Goal: Information Seeking & Learning: Learn about a topic

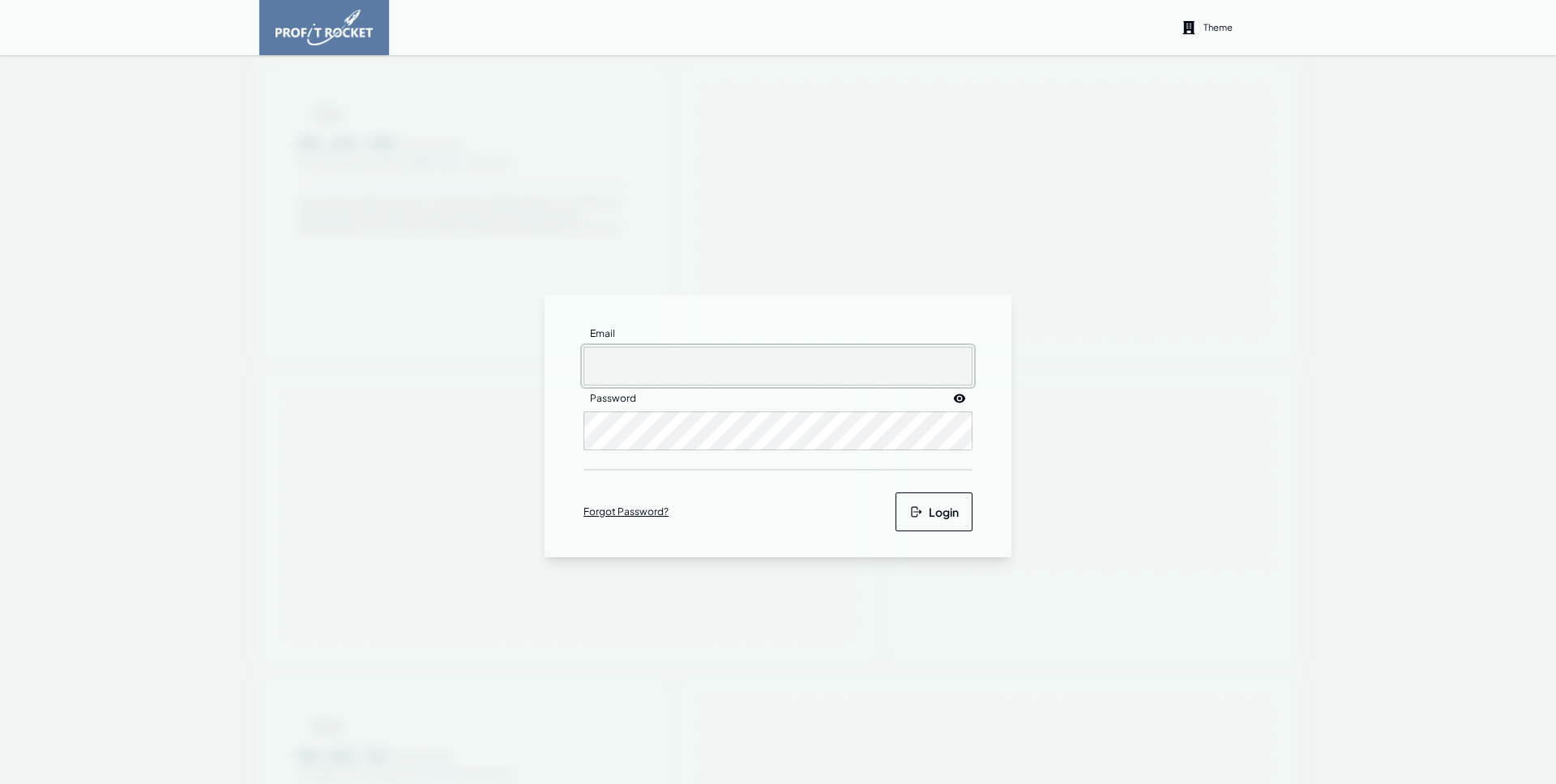
click at [638, 370] on input "Email" at bounding box center [778, 366] width 389 height 39
click at [651, 347] on input "Email" at bounding box center [778, 366] width 389 height 39
type input "[EMAIL_ADDRESS][DOMAIN_NAME]"
click at [936, 512] on button "Login" at bounding box center [934, 512] width 77 height 39
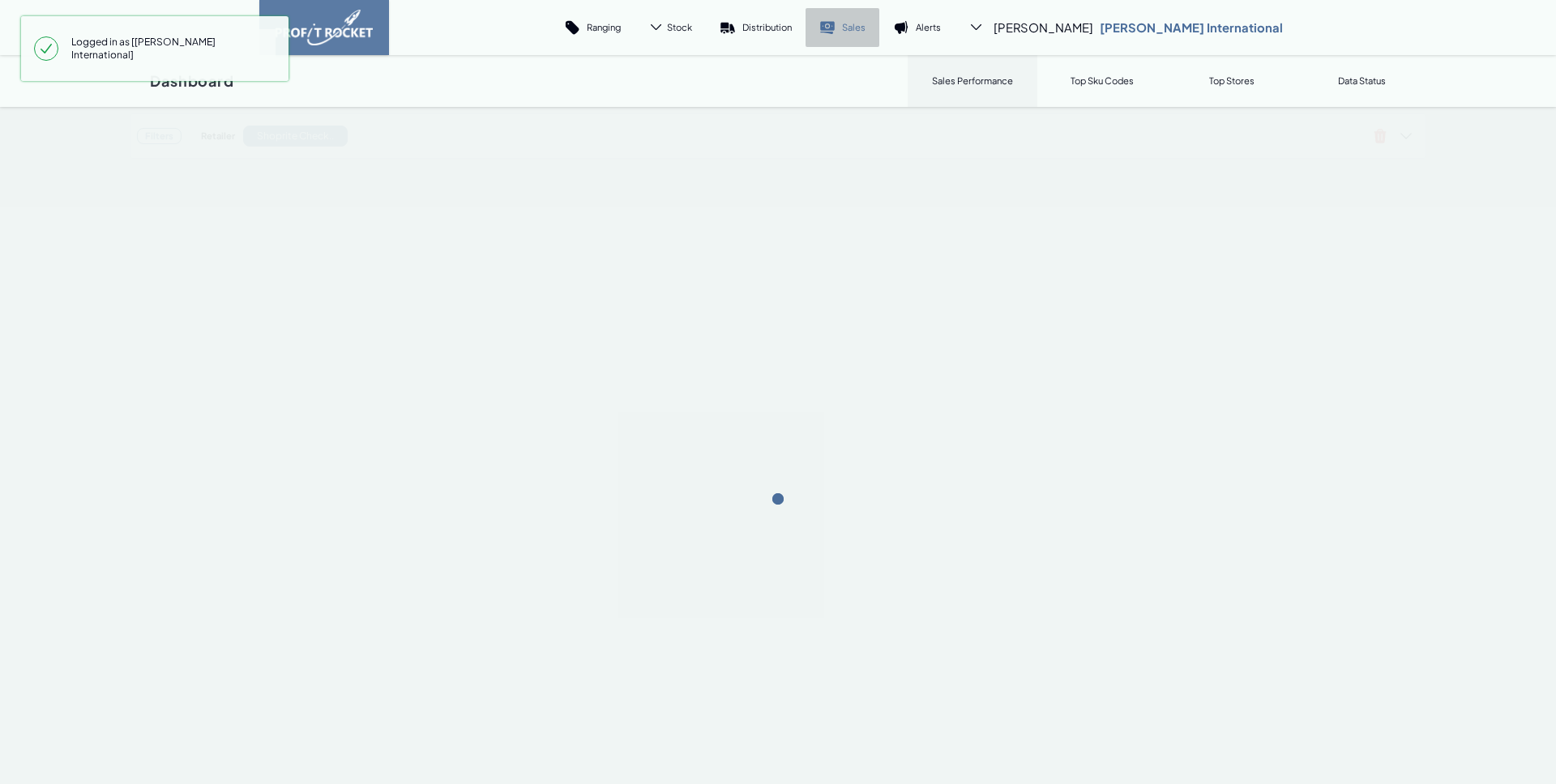
click at [879, 40] on link "Sales" at bounding box center [842, 28] width 73 height 39
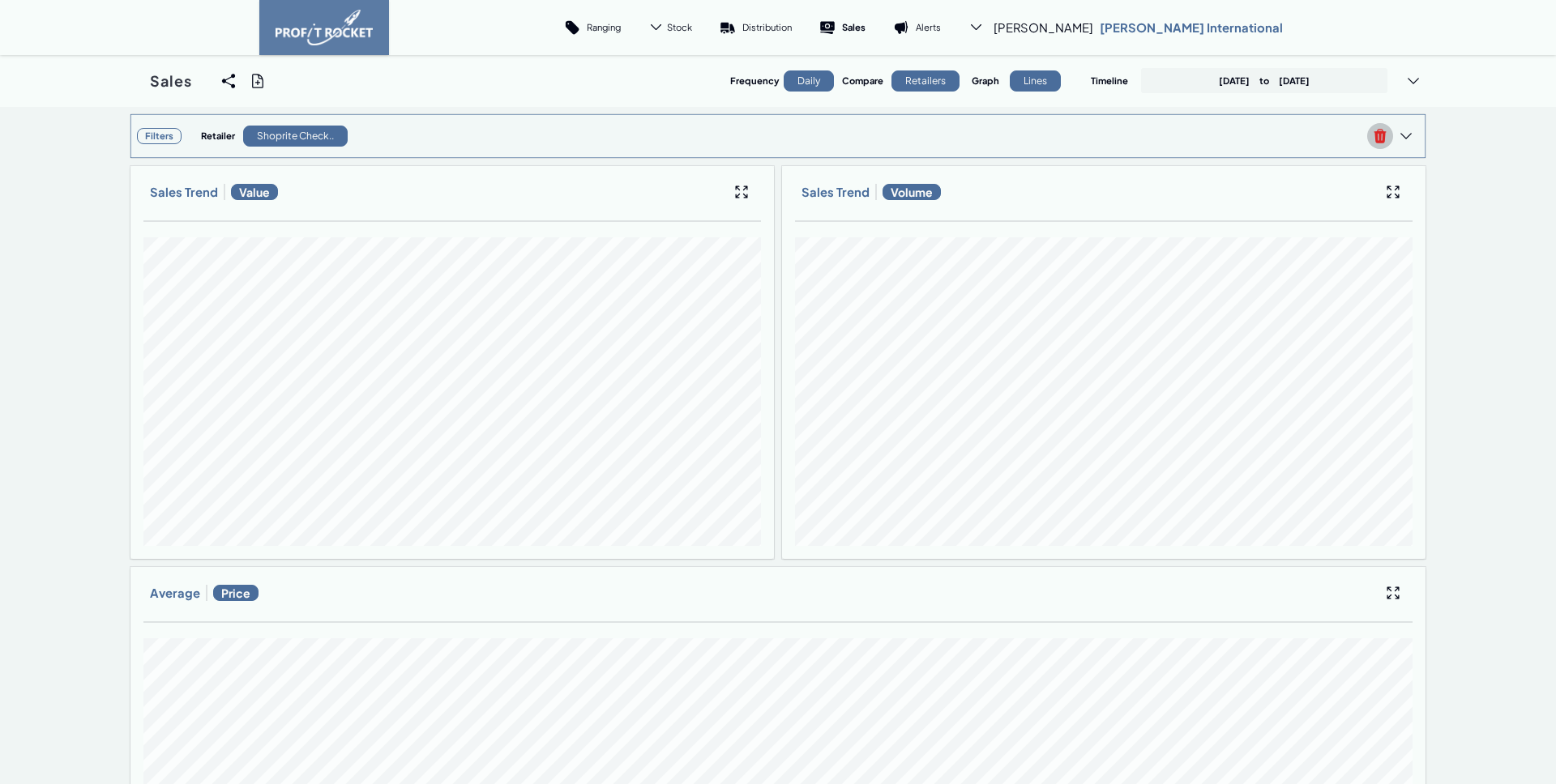
click at [1375, 133] on icon at bounding box center [1381, 135] width 12 height 14
click at [959, 135] on span "Filters" at bounding box center [752, 133] width 1230 height 16
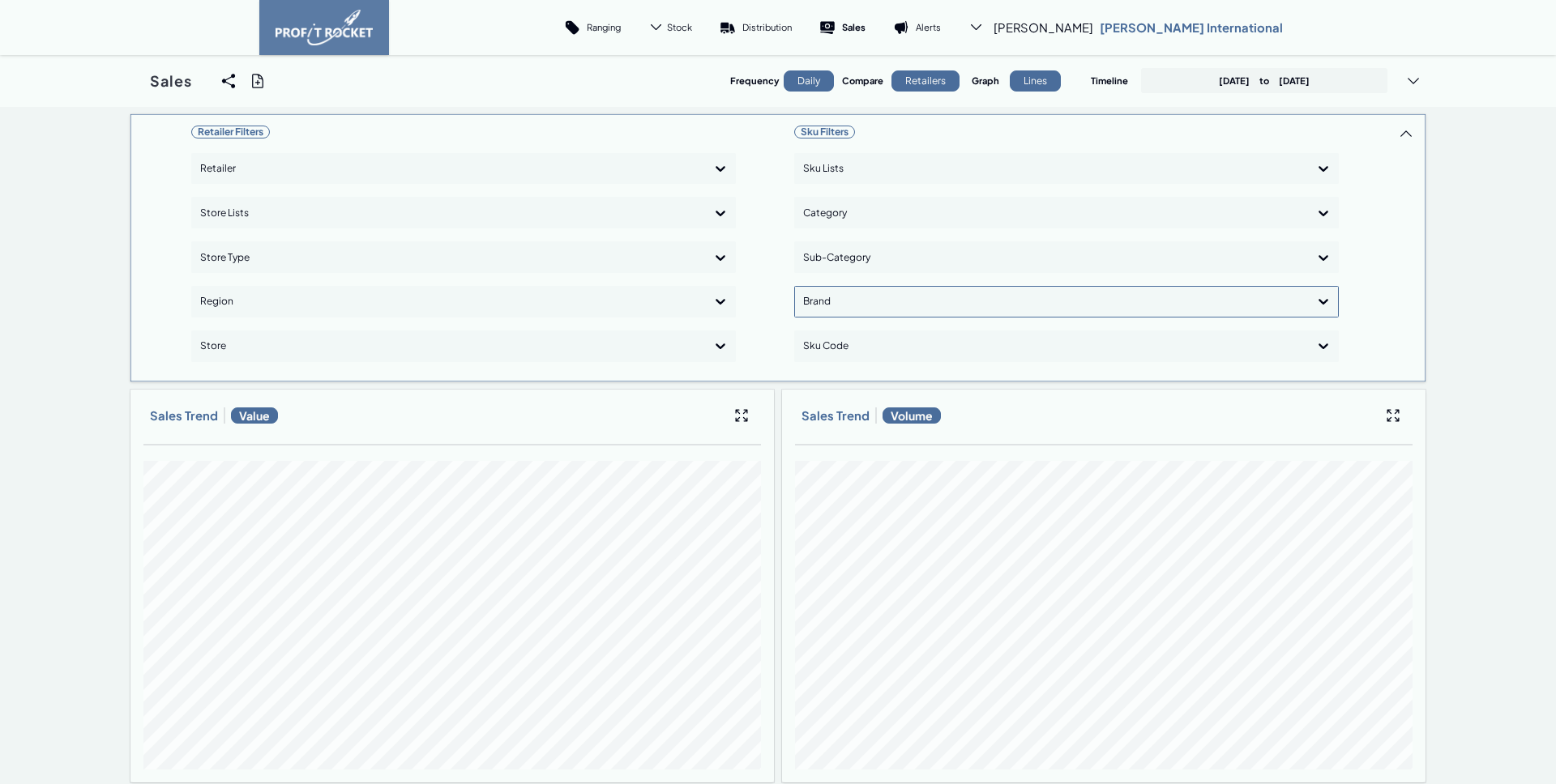
drag, startPoint x: 849, startPoint y: 278, endPoint x: 847, endPoint y: 289, distance: 11.2
click at [849, 278] on div "Sku Filters Sku Lists Category Sub-Category Brand Sku Code" at bounding box center [1067, 248] width 545 height 254
click at [833, 309] on div at bounding box center [1052, 302] width 498 height 23
click at [854, 553] on div "ZYN" at bounding box center [1066, 558] width 530 height 28
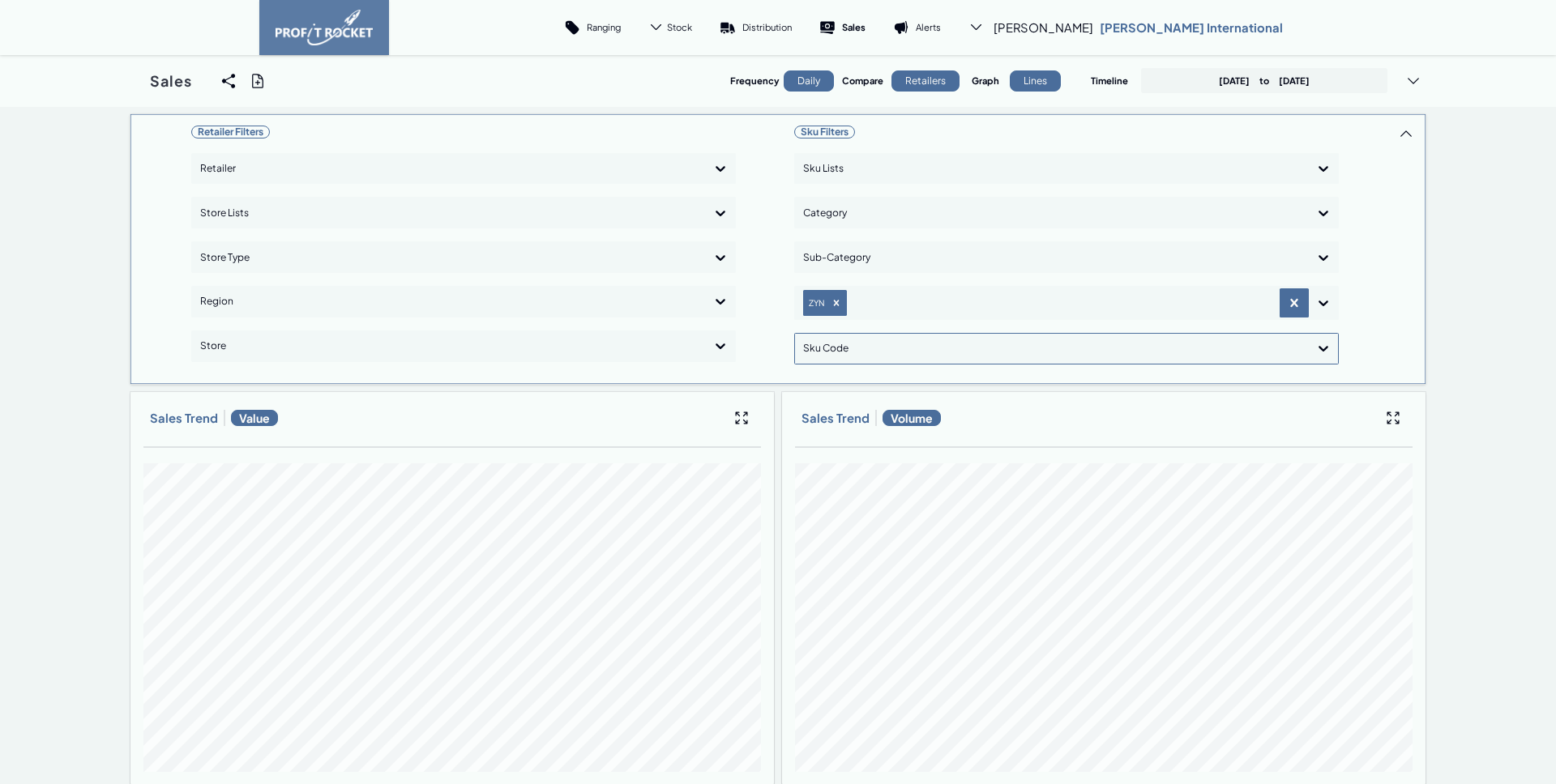
click at [840, 355] on div at bounding box center [1052, 348] width 498 height 23
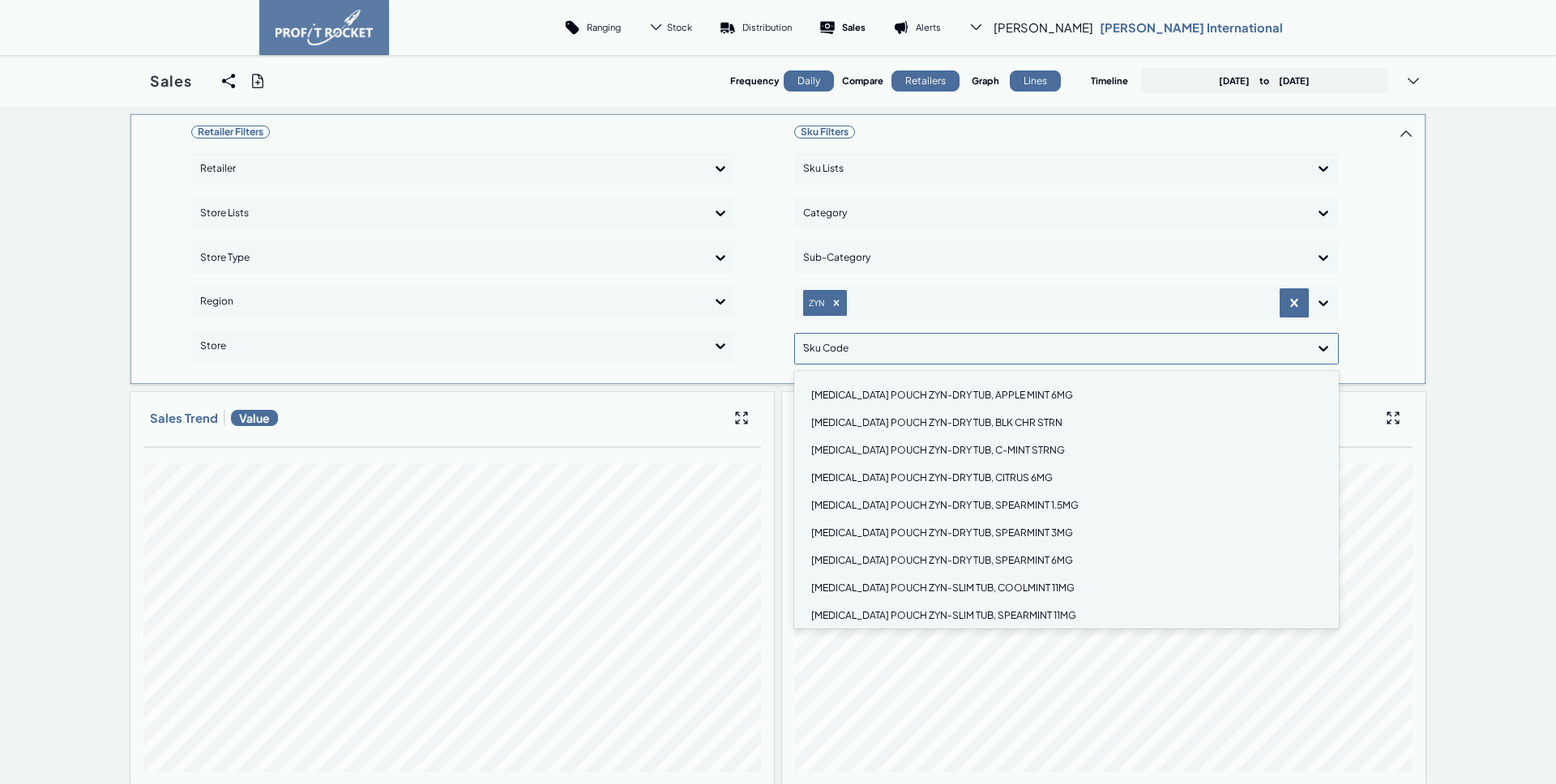
type input "11"
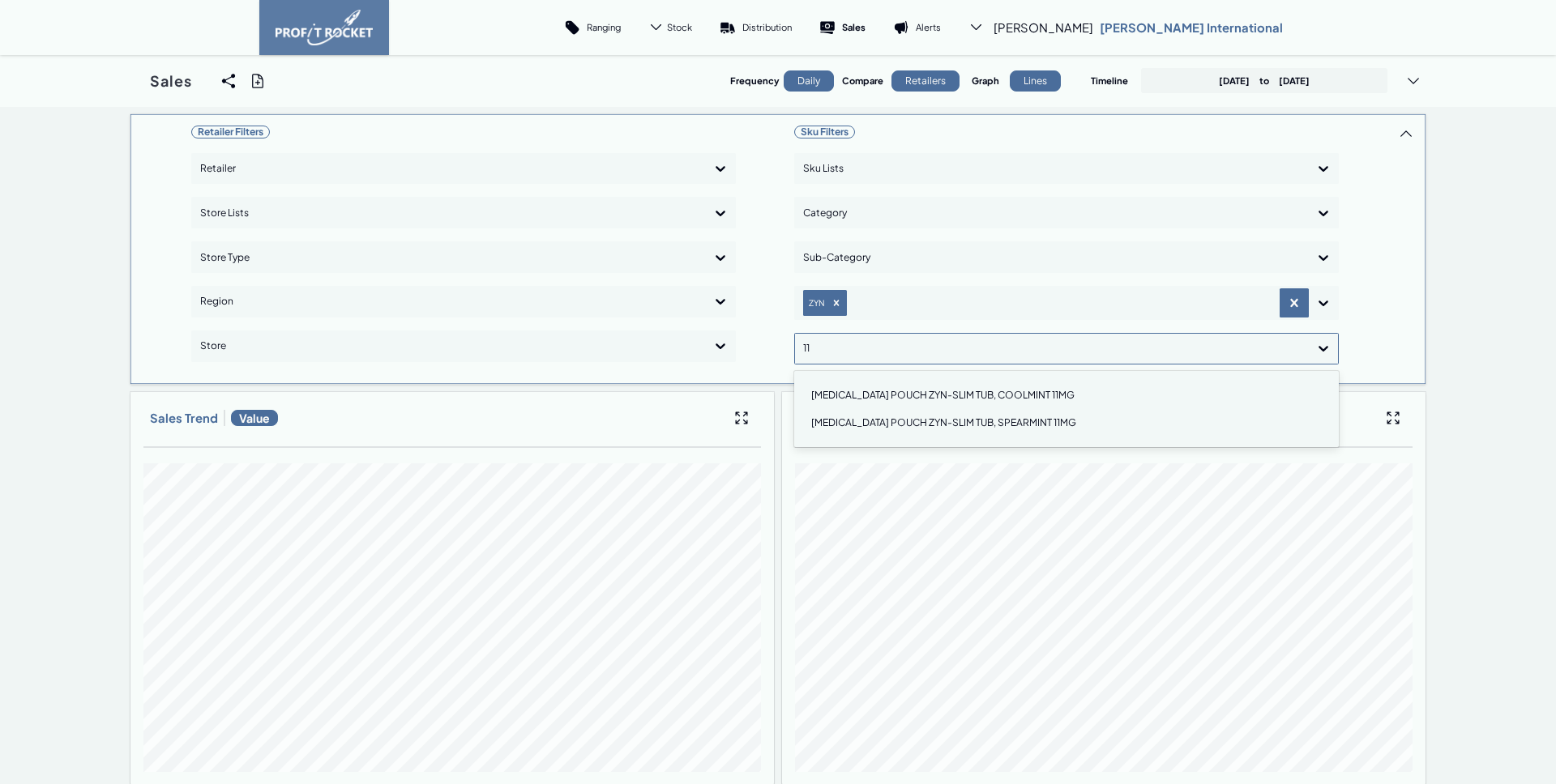
click at [923, 397] on div "[MEDICAL_DATA] POUCH ZYN-SLIM TUB, COOLMINT 11MG" at bounding box center [1066, 395] width 530 height 28
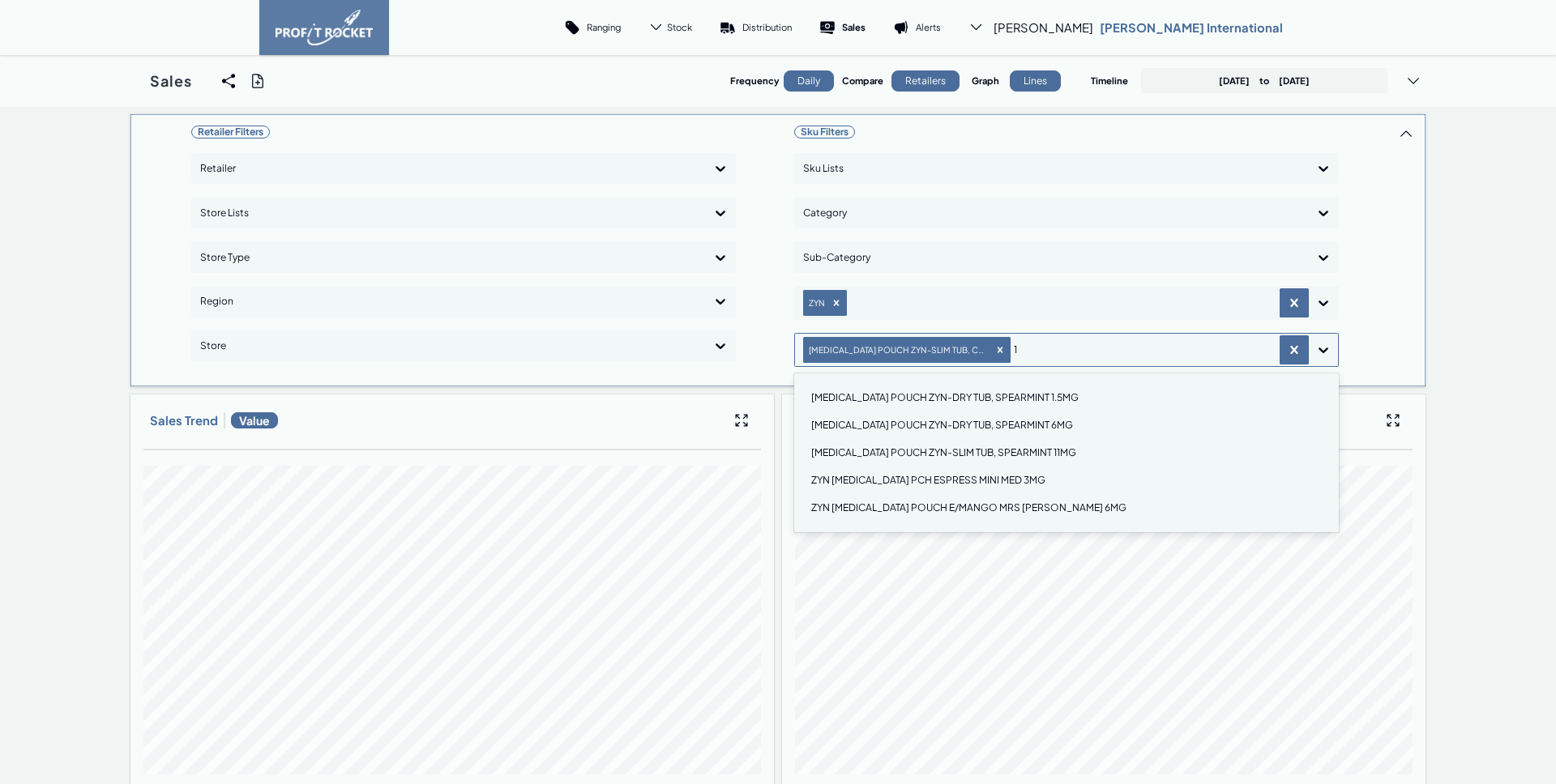
type input "11"
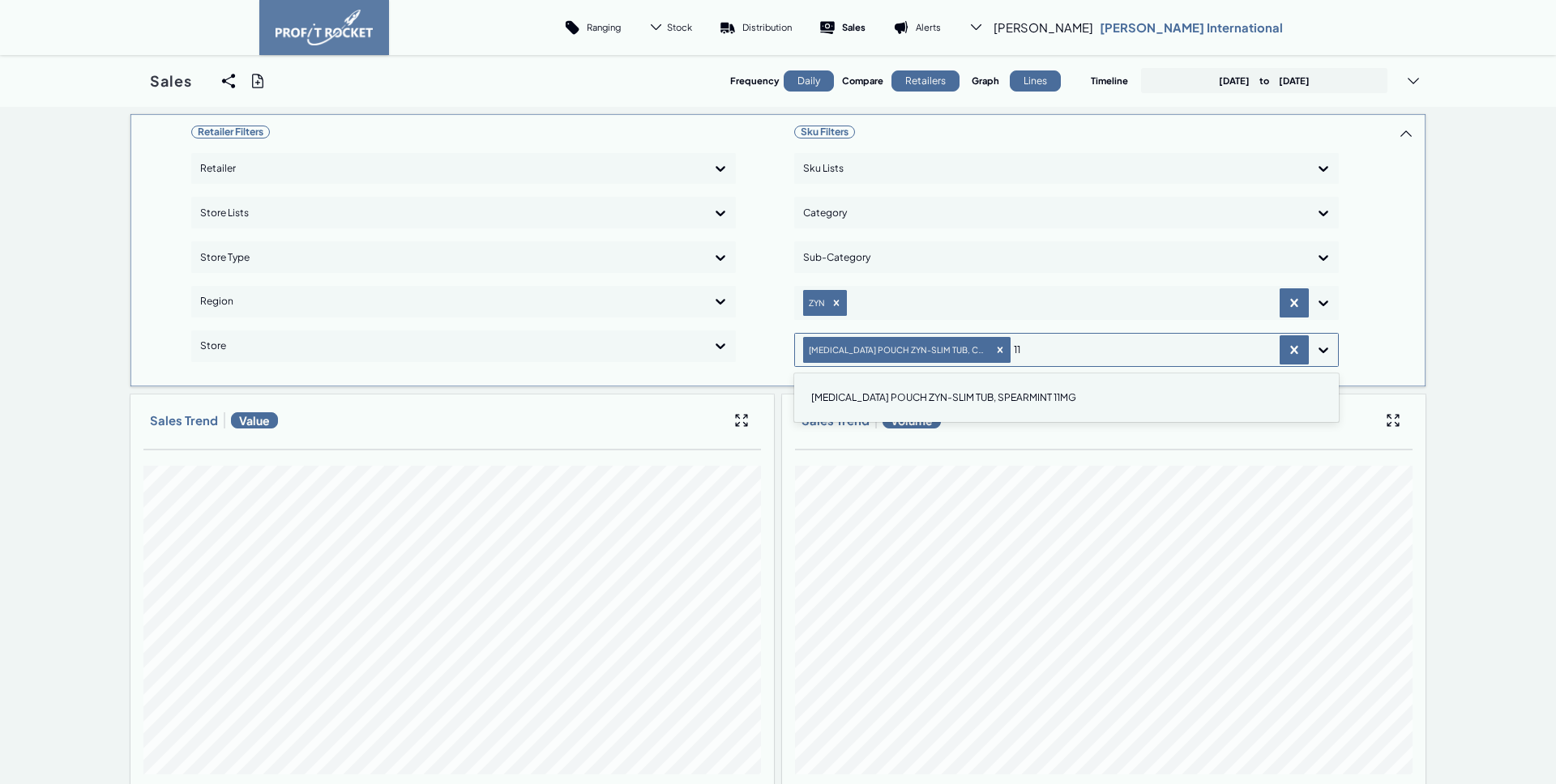
click at [888, 395] on div "[MEDICAL_DATA] POUCH ZYN-SLIM TUB, SPEARMINT 11MG" at bounding box center [1066, 398] width 530 height 28
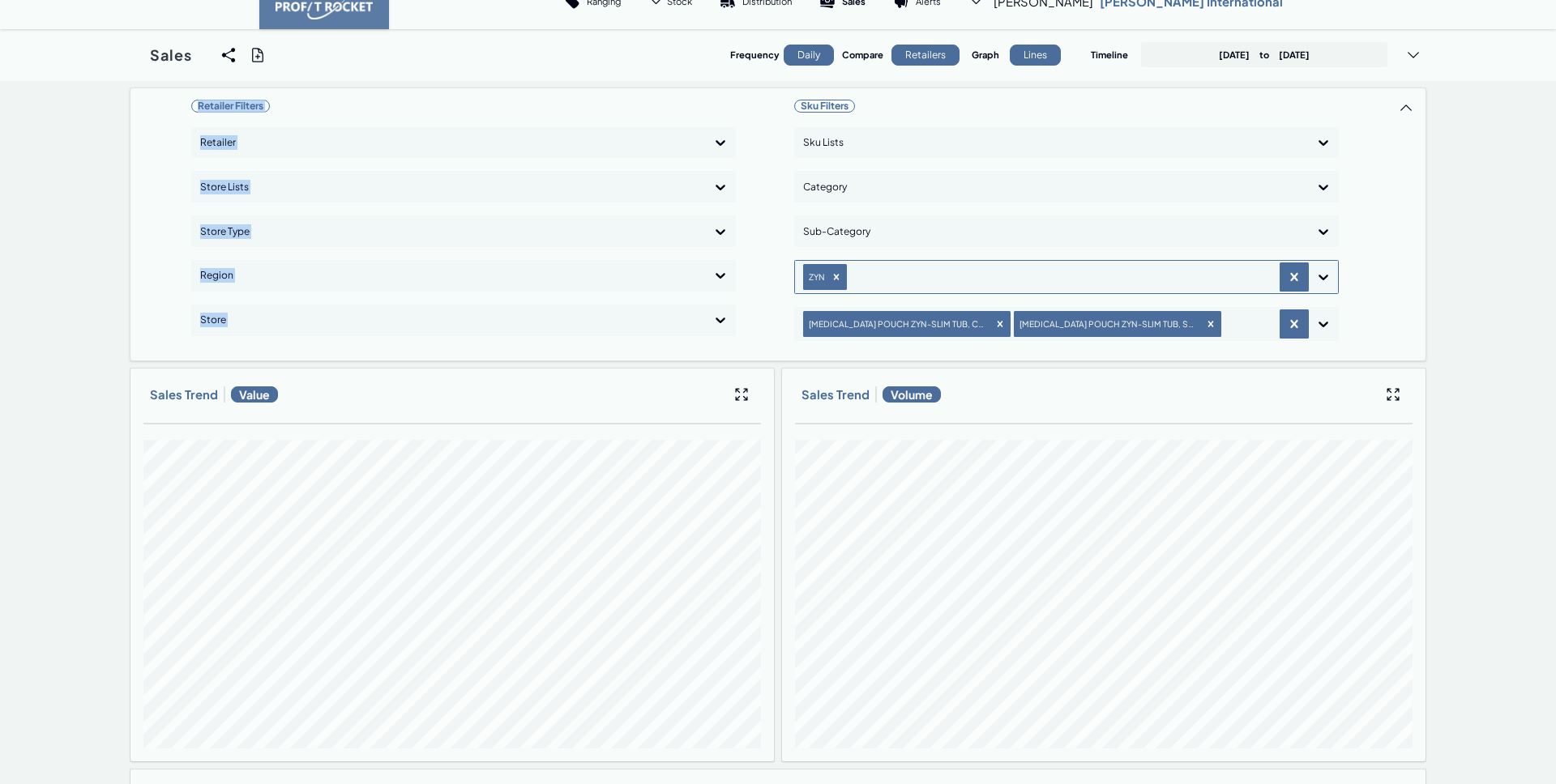
scroll to position [0, 0]
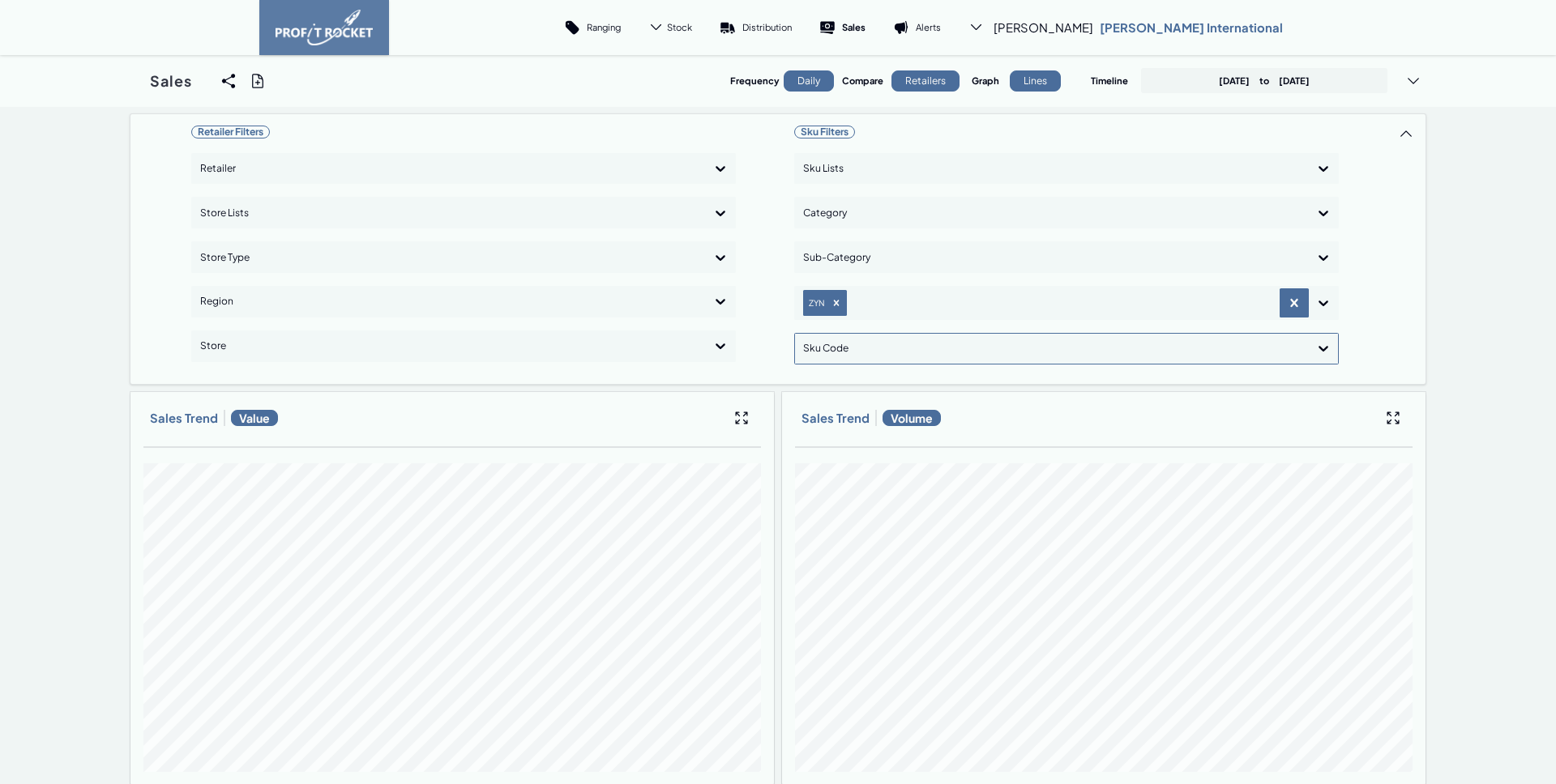
click at [1410, 128] on span at bounding box center [1407, 134] width 26 height 26
click at [1407, 144] on span at bounding box center [1407, 249] width 26 height 257
click at [1408, 137] on span at bounding box center [1407, 134] width 26 height 26
click at [847, 356] on div at bounding box center [1052, 348] width 498 height 23
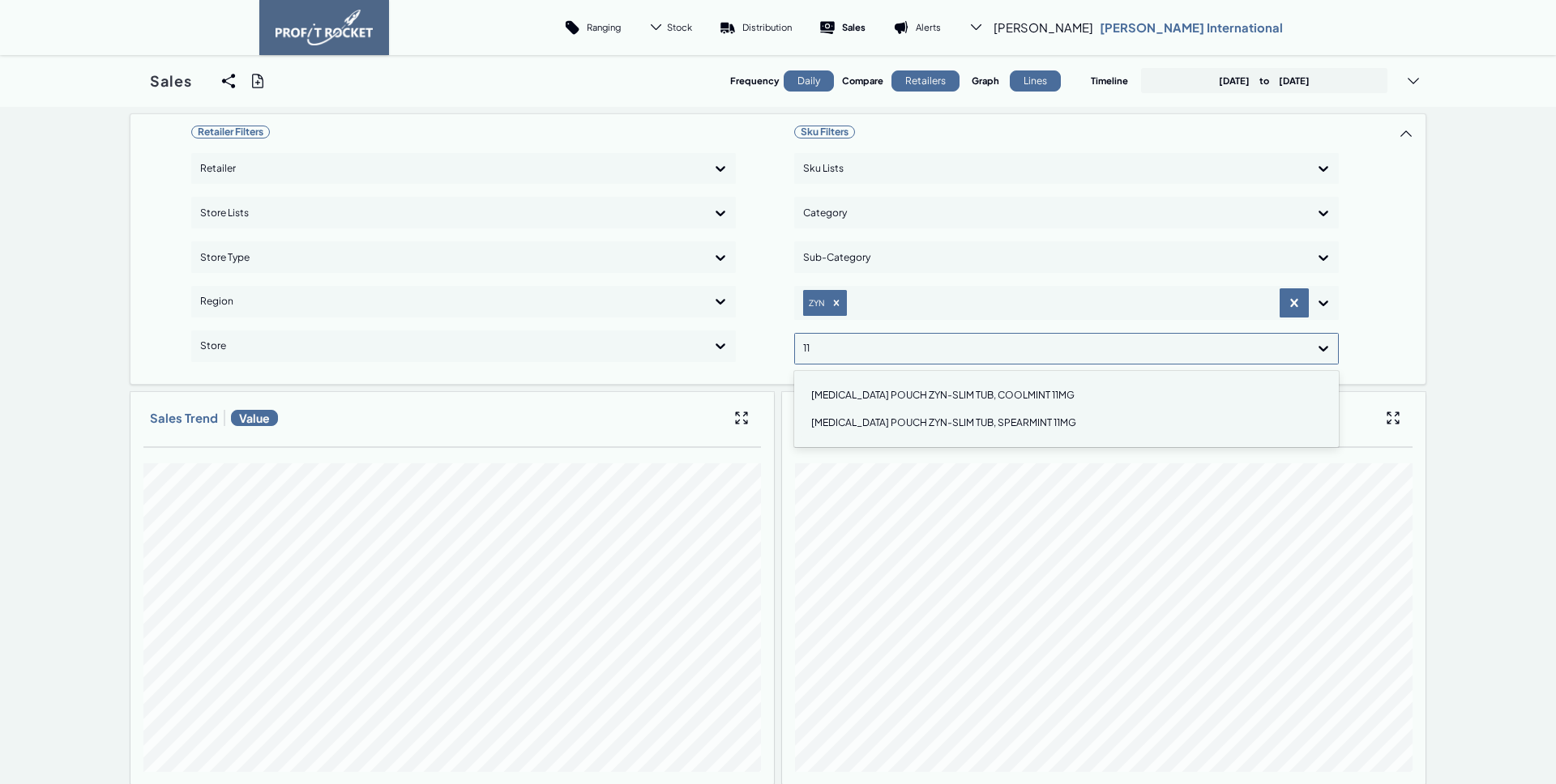
type input "11"
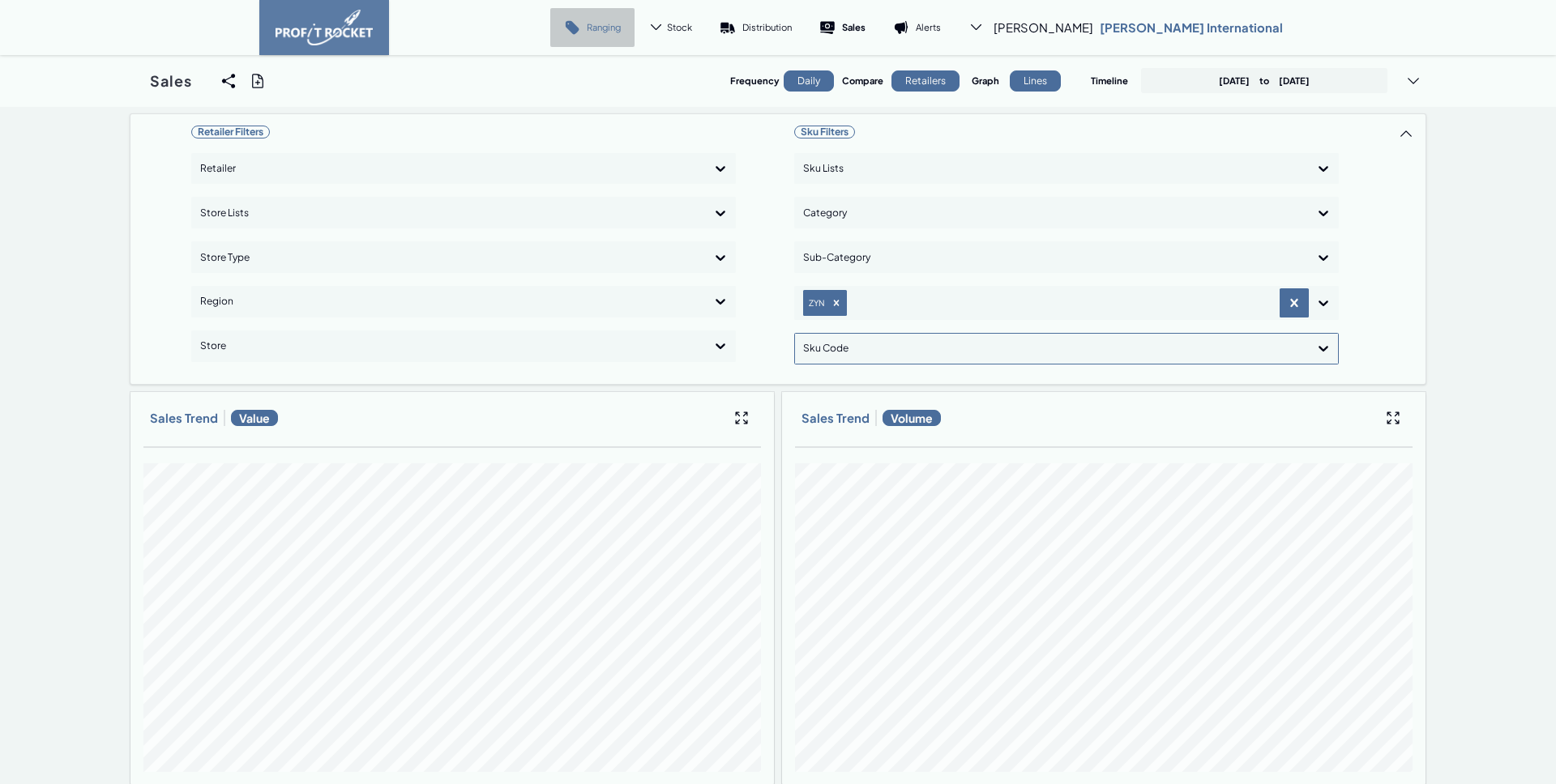
click at [635, 34] on link "Ranging" at bounding box center [592, 28] width 84 height 39
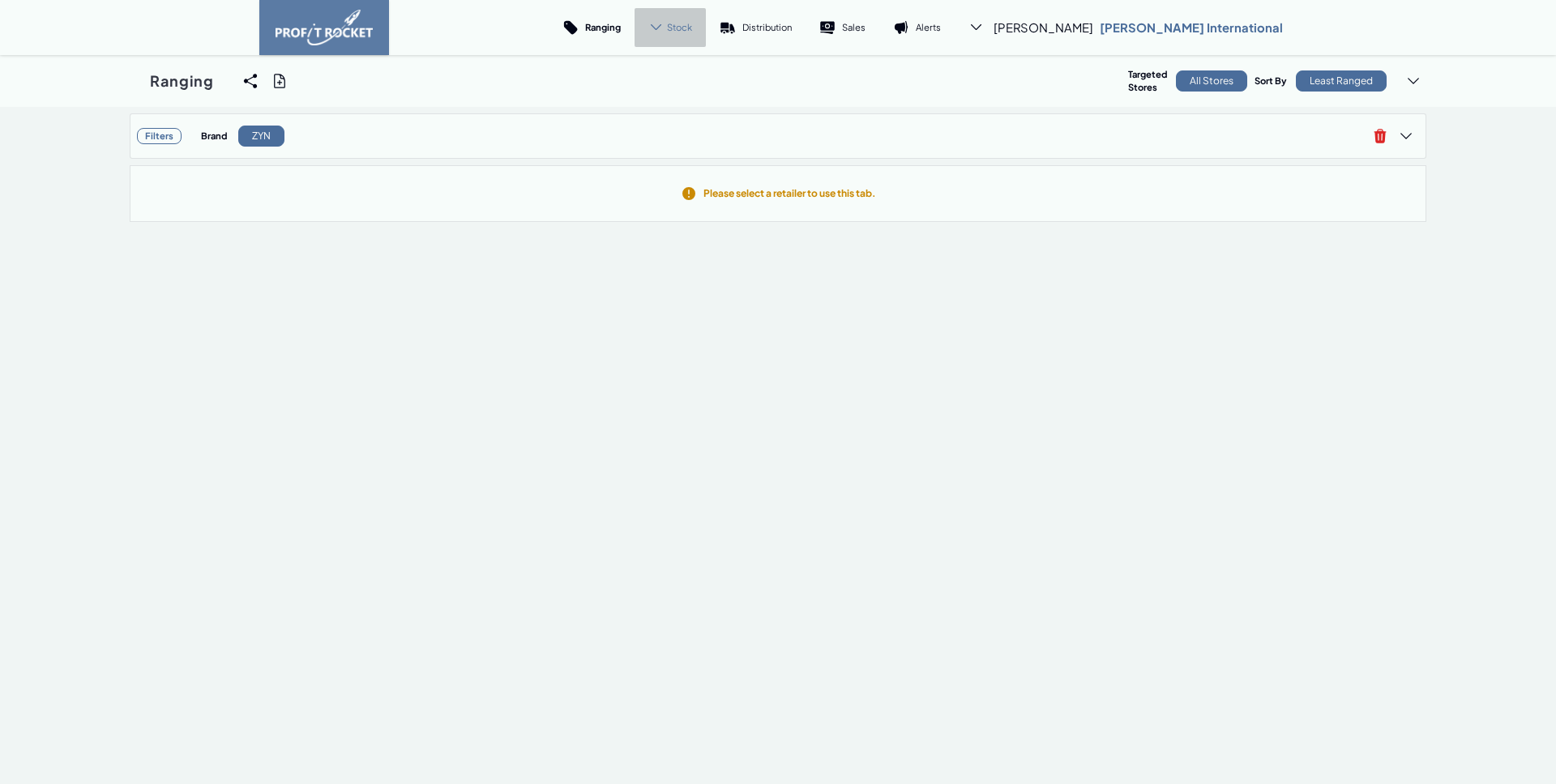
click at [706, 33] on div "Stock" at bounding box center [670, 28] width 71 height 39
click at [699, 55] on link "Trend" at bounding box center [655, 73] width 91 height 39
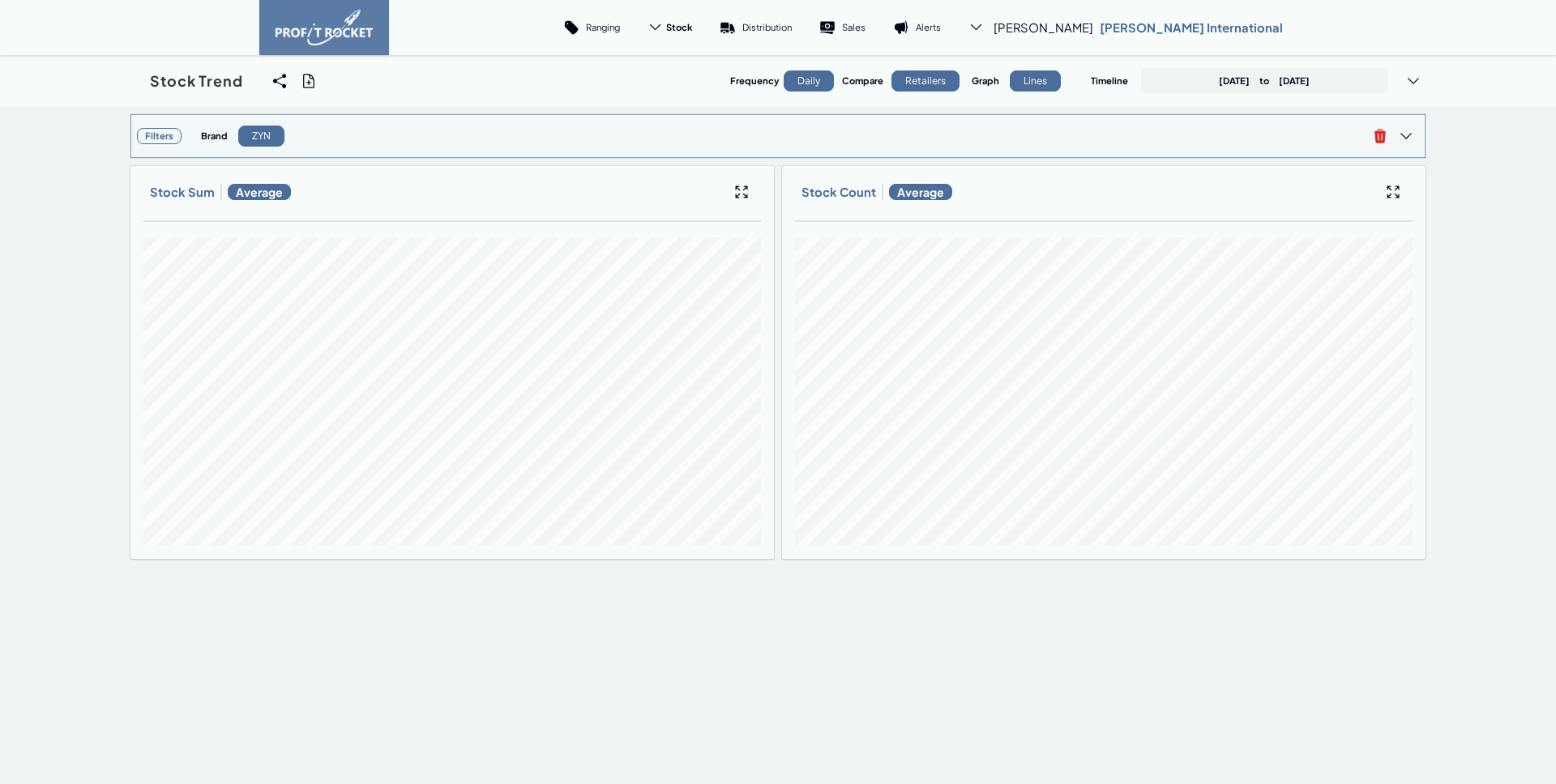
click at [999, 129] on div "Brand ZYN" at bounding box center [781, 136] width 1160 height 24
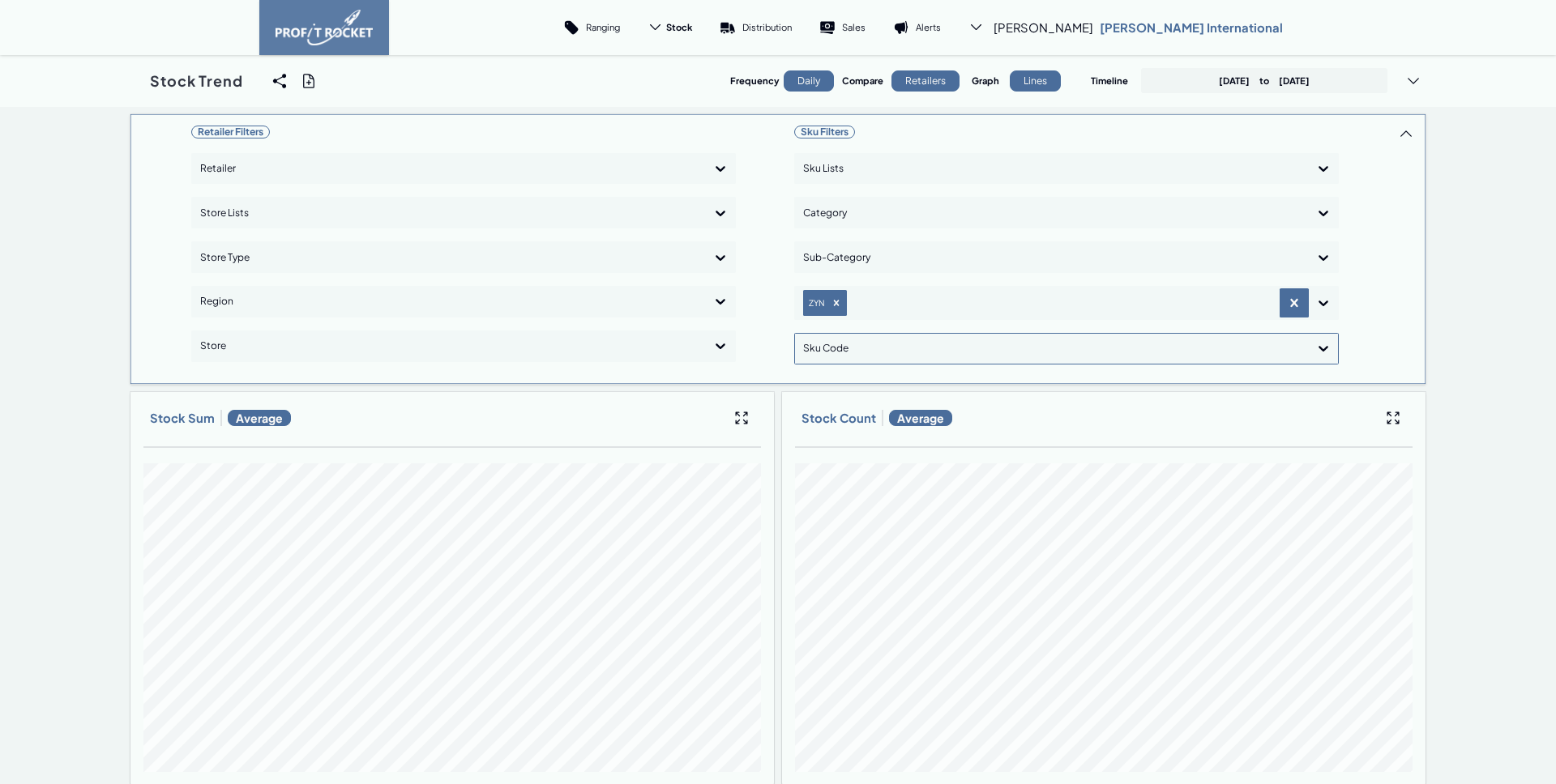
click at [826, 348] on div at bounding box center [1052, 348] width 498 height 23
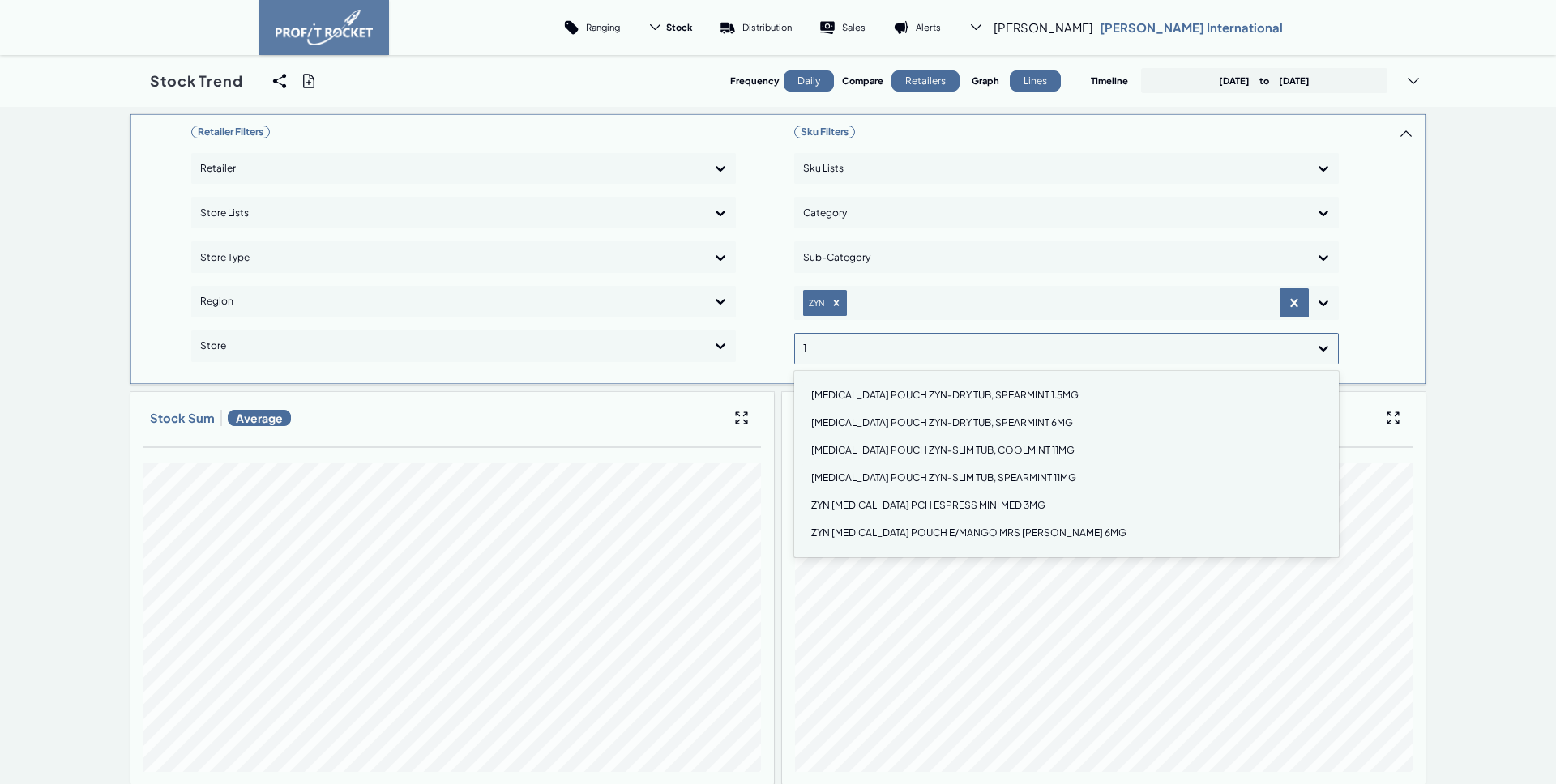
type input "11"
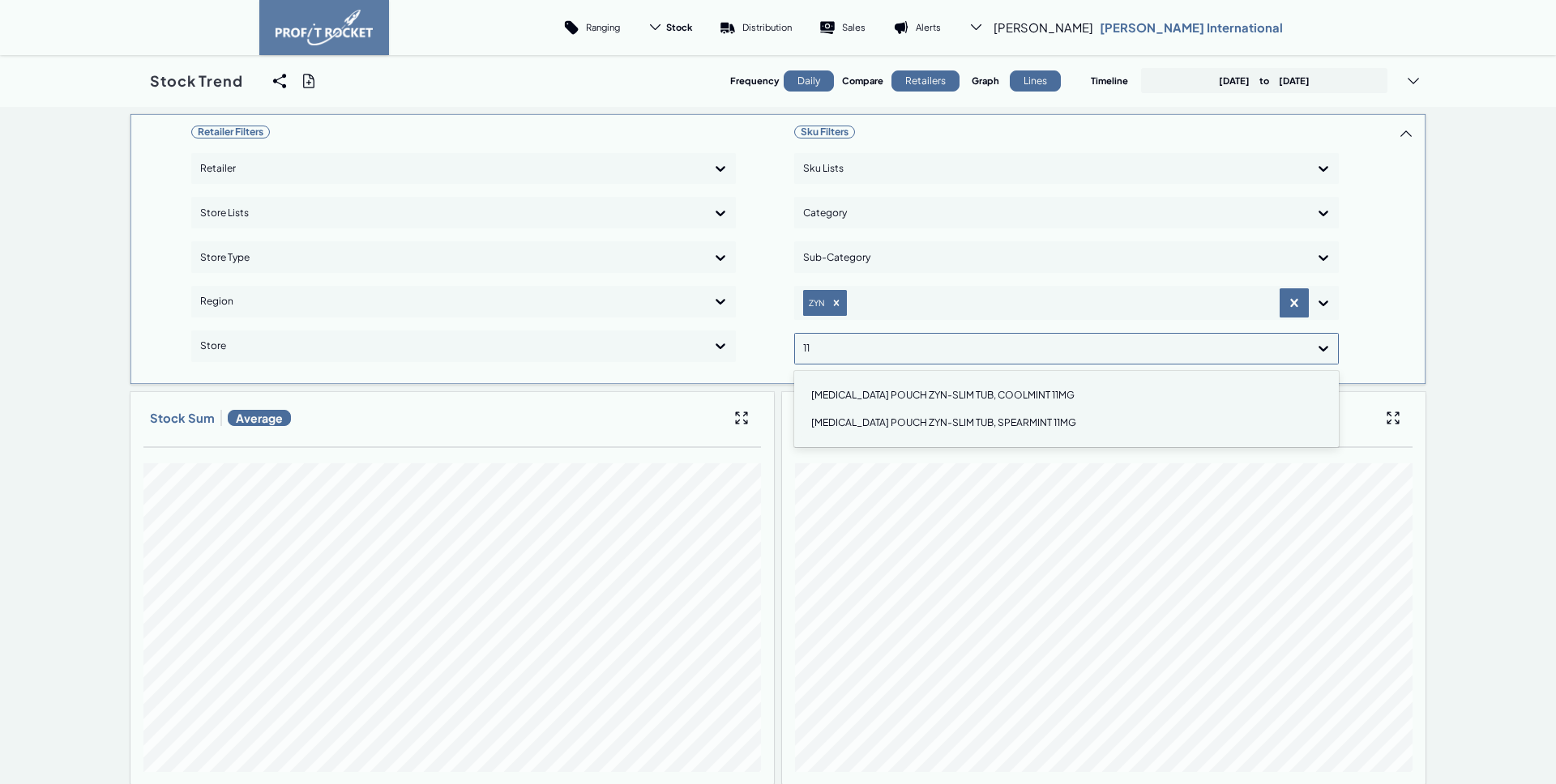
click at [851, 418] on div "[MEDICAL_DATA] POUCH ZYN-SLIM TUB, SPEARMINT 11MG" at bounding box center [1066, 423] width 530 height 28
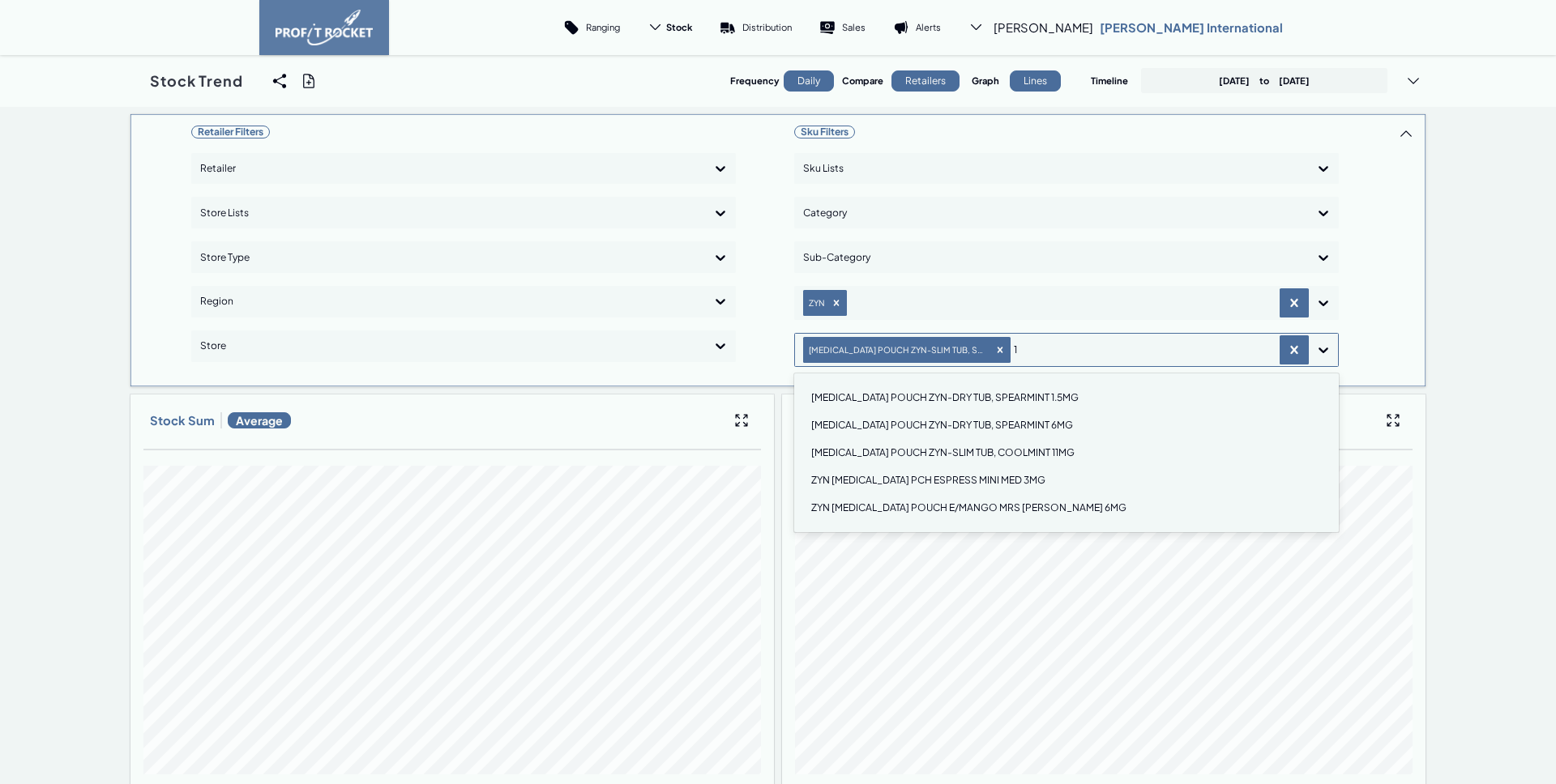
type input "11"
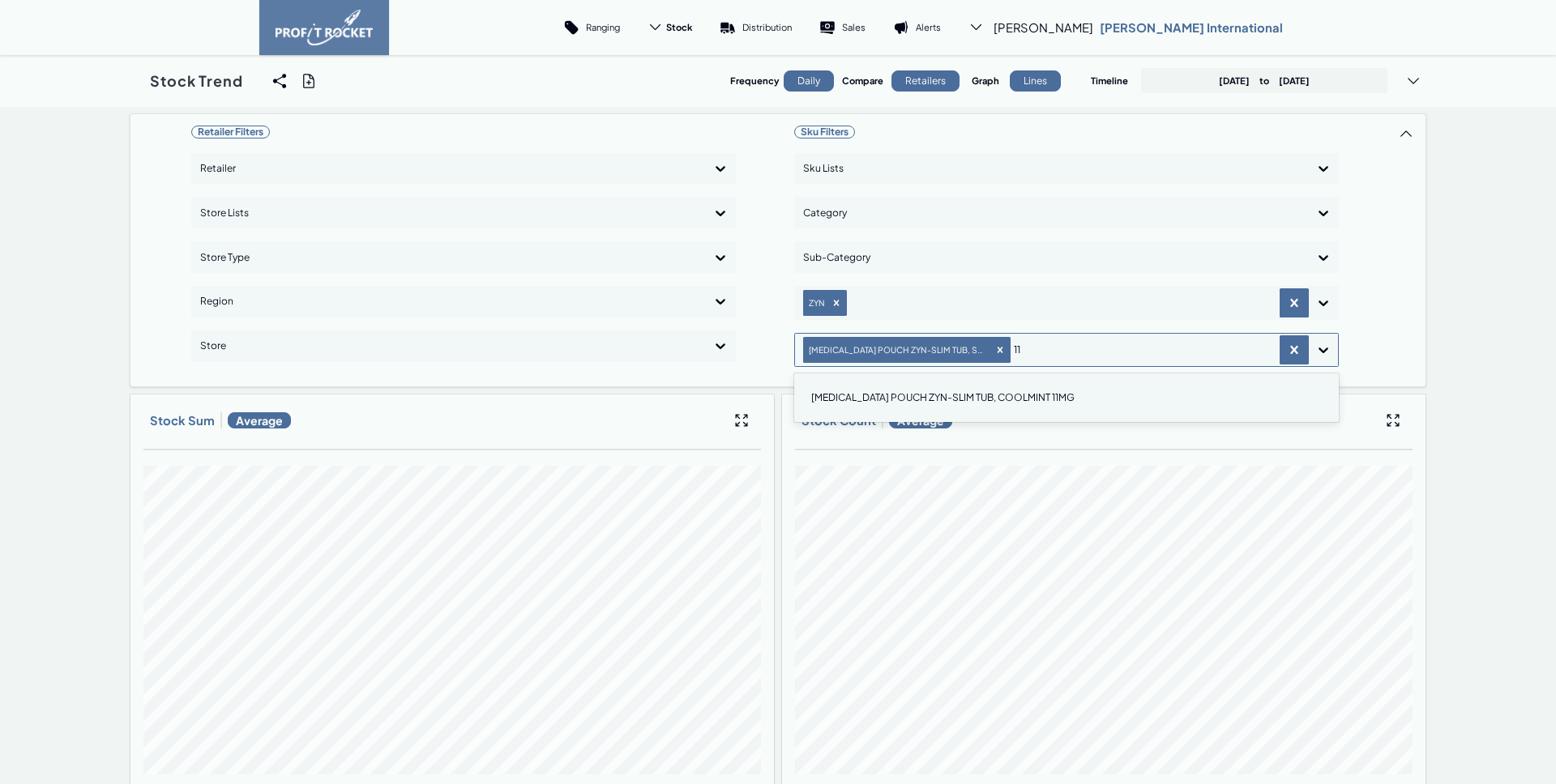
drag, startPoint x: 846, startPoint y: 395, endPoint x: 718, endPoint y: 401, distance: 128.1
click at [843, 395] on div "[MEDICAL_DATA] POUCH ZYN-SLIM TUB, COOLMINT 11MG" at bounding box center [1066, 398] width 530 height 28
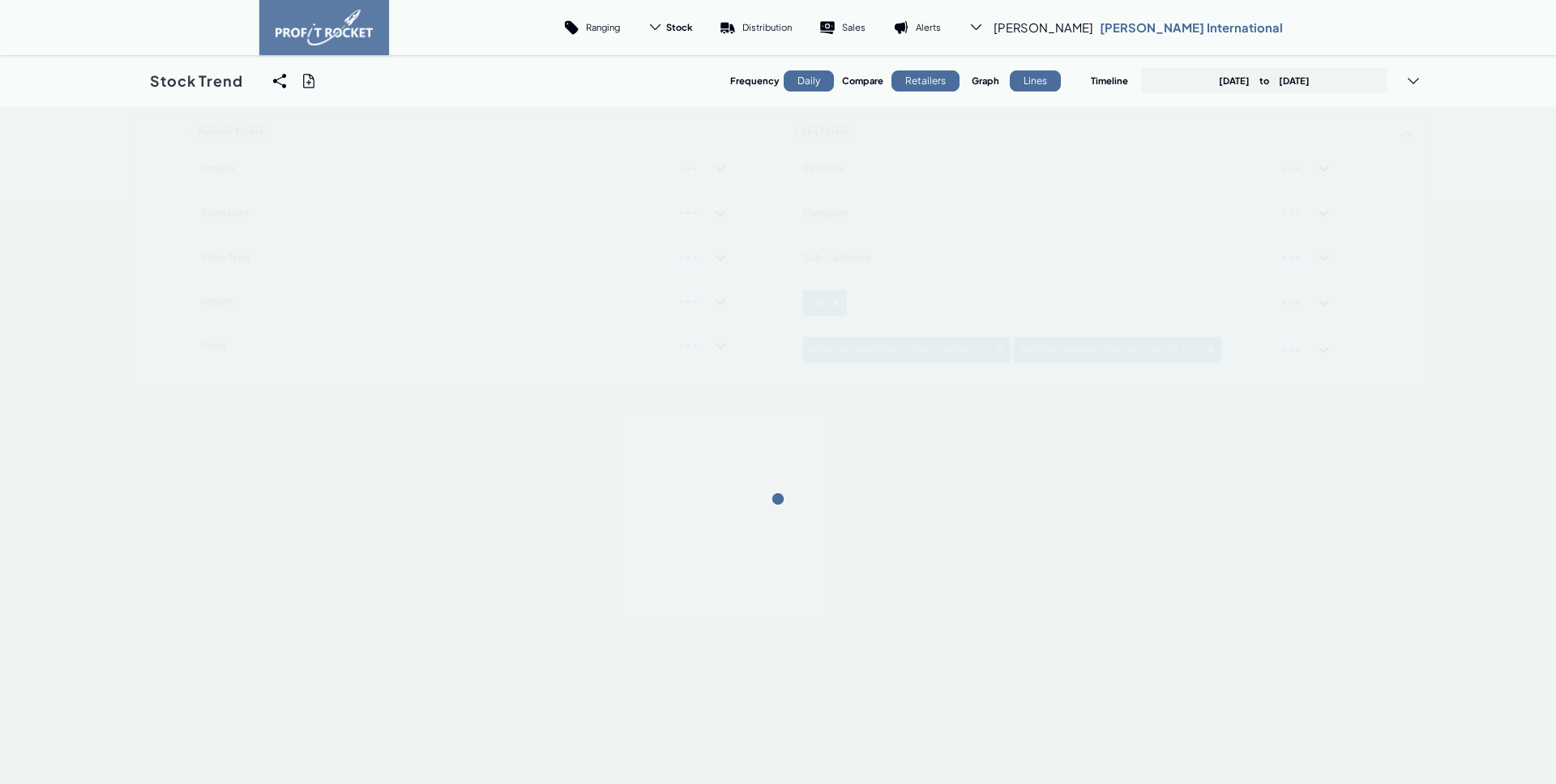
drag, startPoint x: 686, startPoint y: 381, endPoint x: 740, endPoint y: 402, distance: 57.9
click at [686, 380] on div "Retailer Filters Retailer Store Lists Store Type Region Store Sku Filters Sku L…" at bounding box center [778, 250] width 1297 height 274
drag, startPoint x: 1414, startPoint y: 317, endPoint x: 1420, endPoint y: 289, distance: 28.6
click at [1414, 317] on div "Retailer Filters Retailer Store Lists Store Type Region Store Sku Filters Sku L…" at bounding box center [778, 249] width 1297 height 271
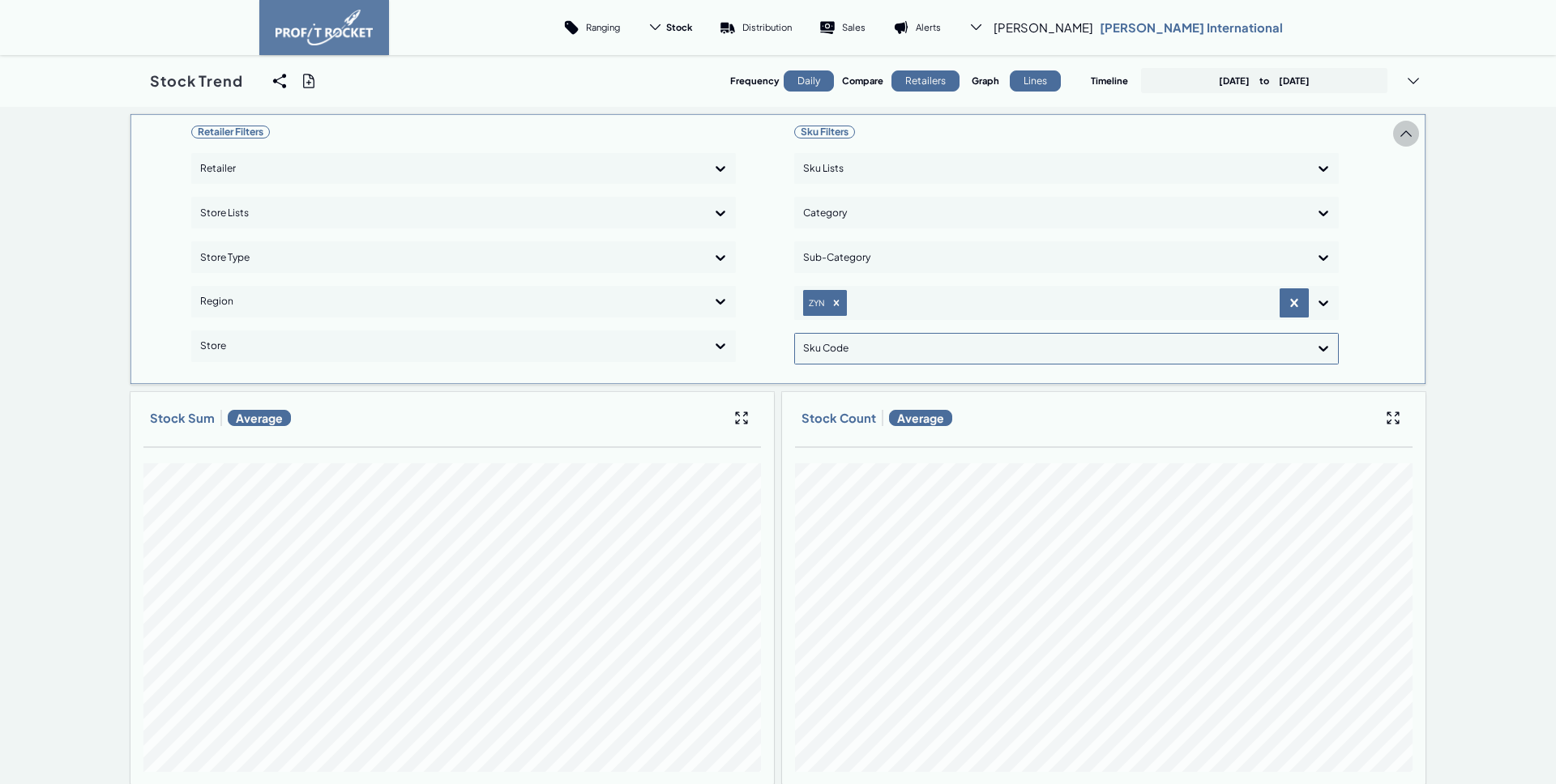
click at [1394, 129] on span at bounding box center [1407, 134] width 26 height 26
click at [1407, 125] on icon at bounding box center [1406, 133] width 16 height 16
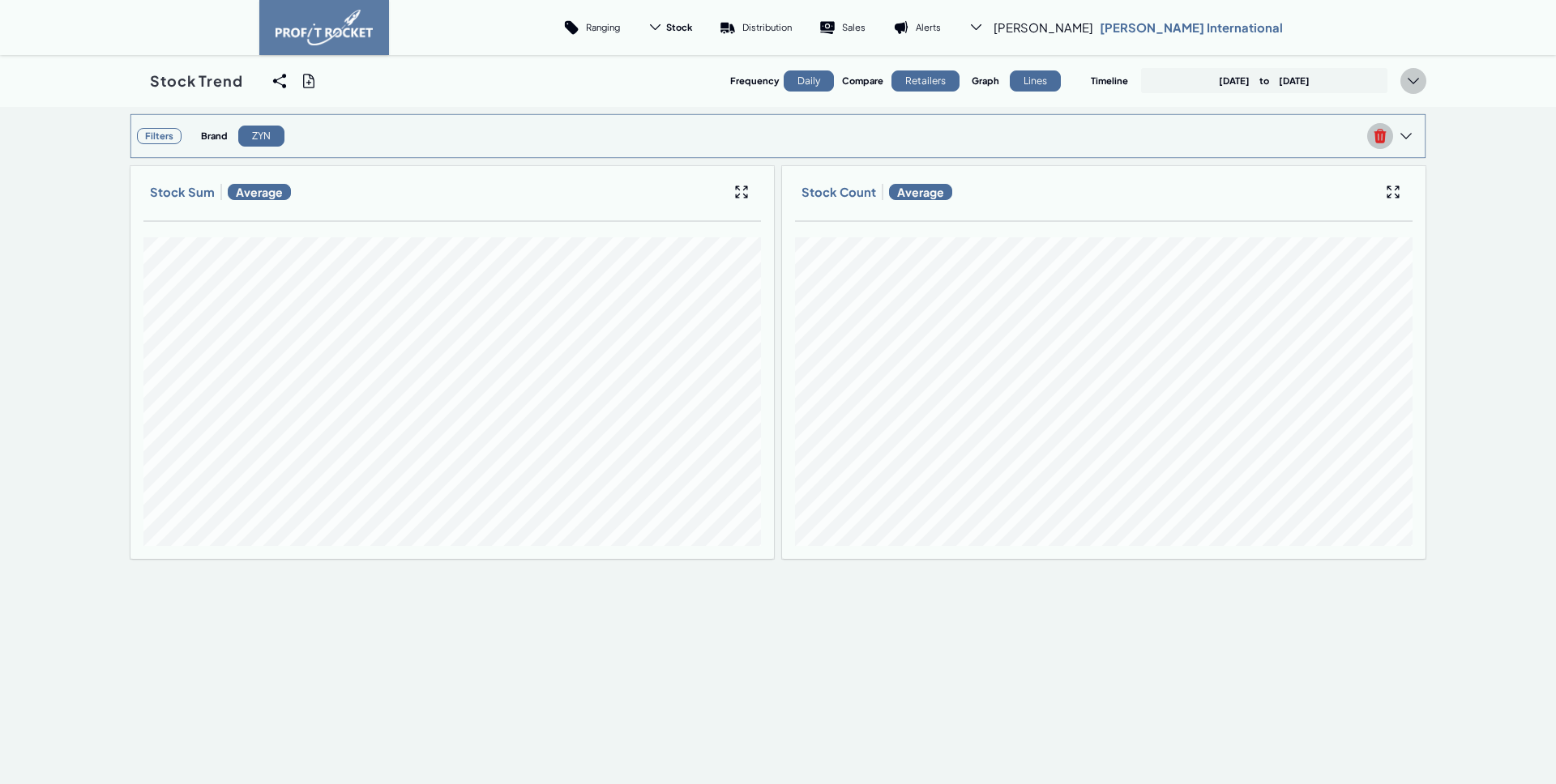
click at [1409, 86] on icon at bounding box center [1413, 81] width 16 height 16
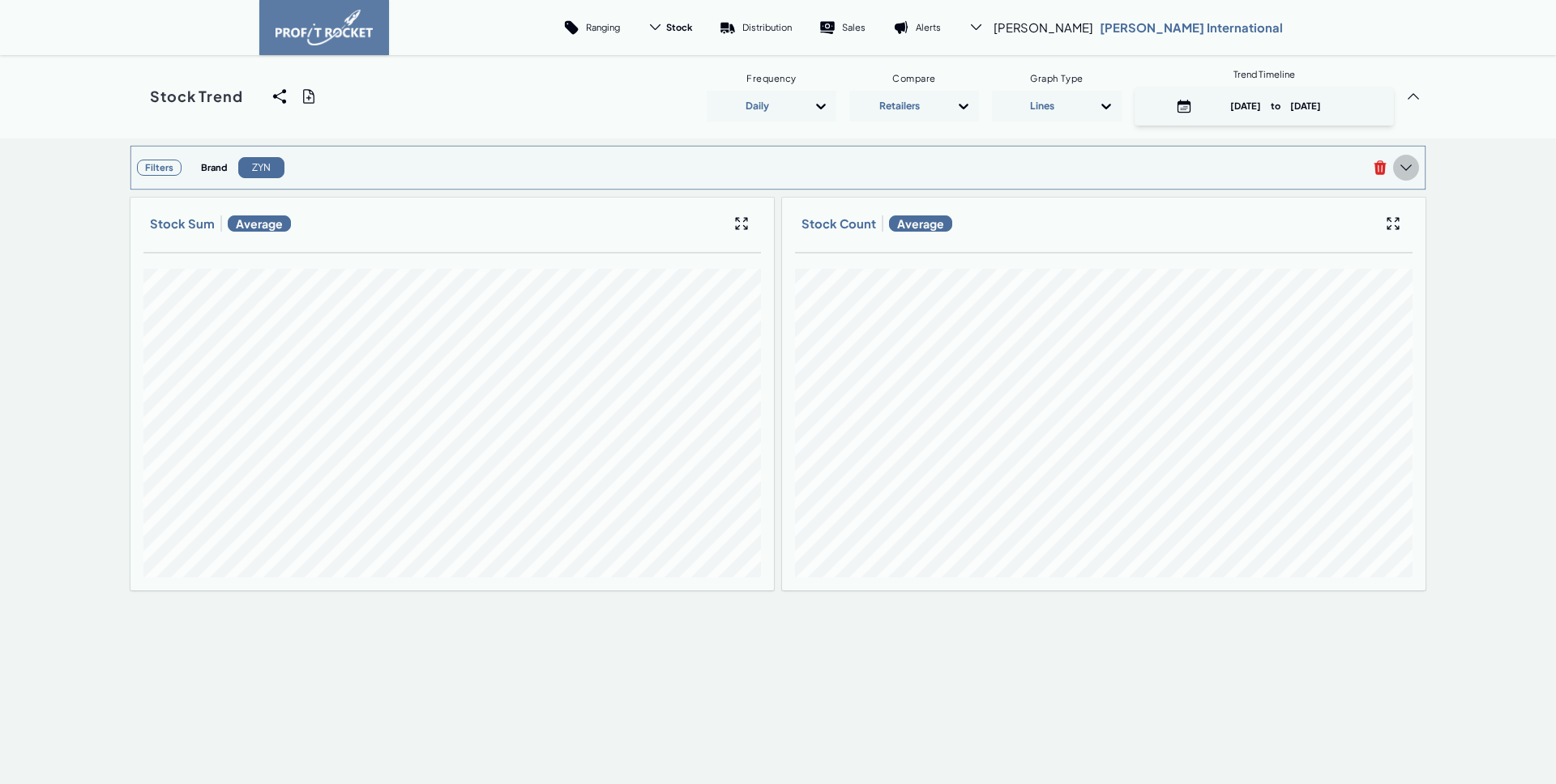
drag, startPoint x: 1373, startPoint y: 166, endPoint x: 1407, endPoint y: 172, distance: 34.5
click at [1380, 166] on icon at bounding box center [1380, 167] width 16 height 16
click at [1487, 215] on div at bounding box center [778, 530] width 1556 height 784
